Goal: Task Accomplishment & Management: Use online tool/utility

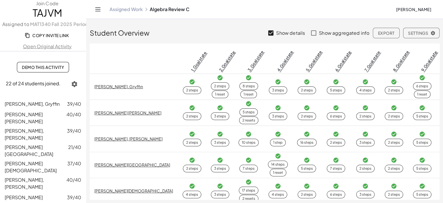
click at [124, 10] on link "Assigned Work" at bounding box center [126, 9] width 33 height 6
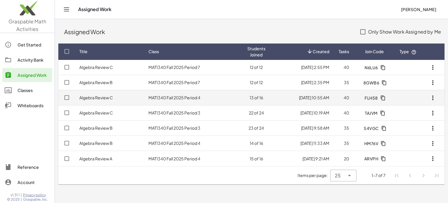
click at [193, 99] on td "MAT1340 Fall 2025 Period 4" at bounding box center [193, 97] width 99 height 15
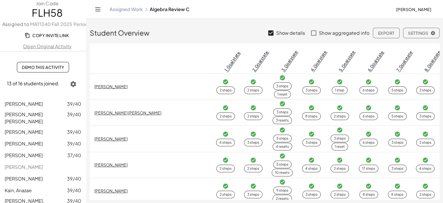
click at [48, 34] on span "Copy Invite Link" at bounding box center [47, 35] width 43 height 5
click at [45, 68] on span "Demo This Activity" at bounding box center [43, 66] width 42 height 5
